Goal: Transaction & Acquisition: Purchase product/service

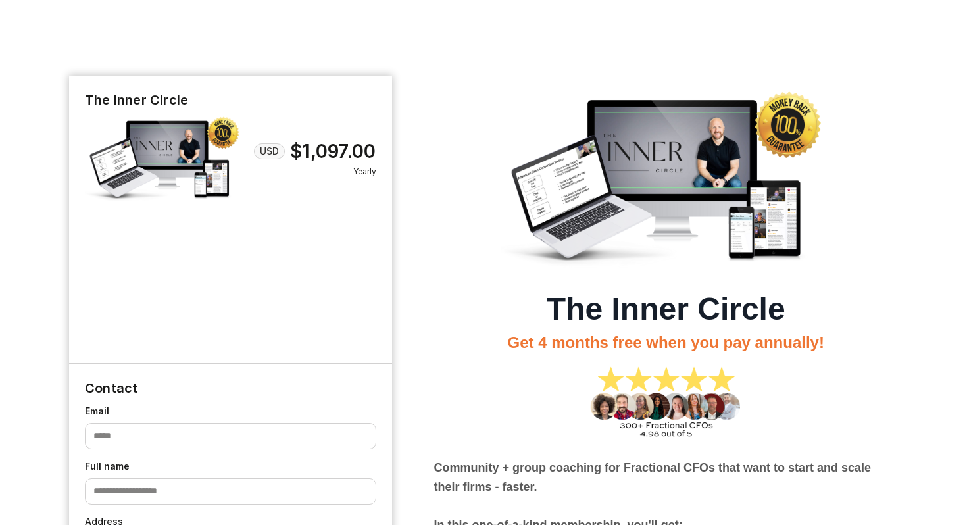
select select "**"
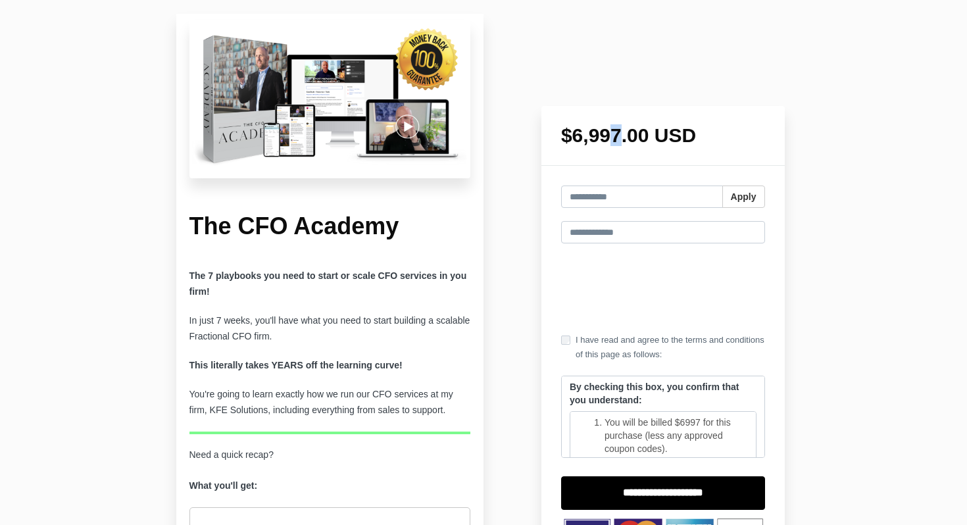
click at [766, 123] on div "$6,997.00 USD" at bounding box center [662, 136] width 243 height 60
drag, startPoint x: 577, startPoint y: 136, endPoint x: 694, endPoint y: 127, distance: 117.5
click at [694, 127] on h1 "$6,997.00 USD" at bounding box center [663, 136] width 204 height 20
